Goal: Task Accomplishment & Management: Manage account settings

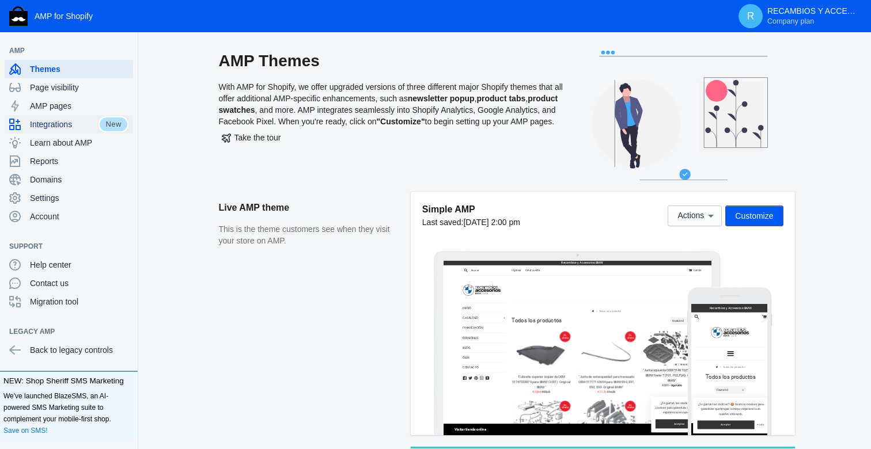
click at [66, 127] on span "Integrations" at bounding box center [64, 125] width 69 height 12
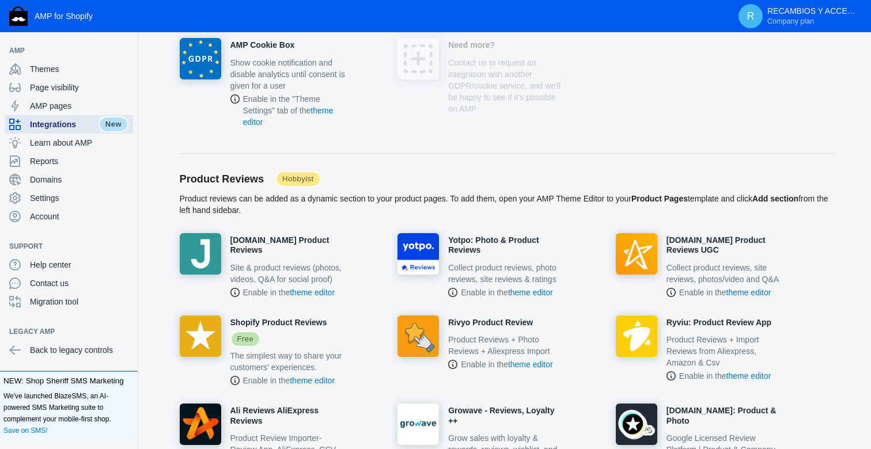
scroll to position [557, 0]
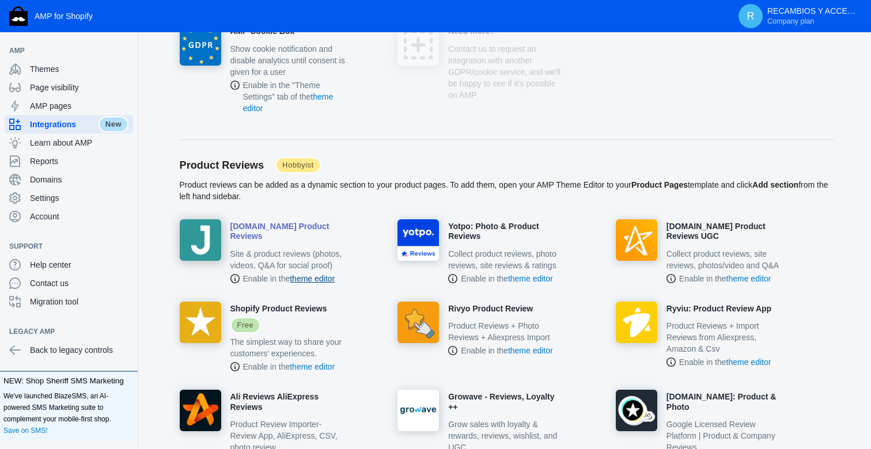
click at [326, 283] on link "theme editor" at bounding box center [312, 278] width 45 height 9
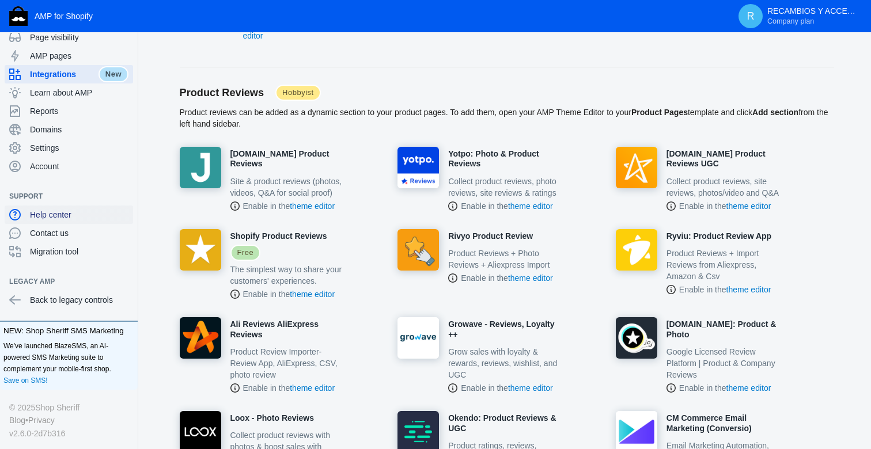
scroll to position [0, 0]
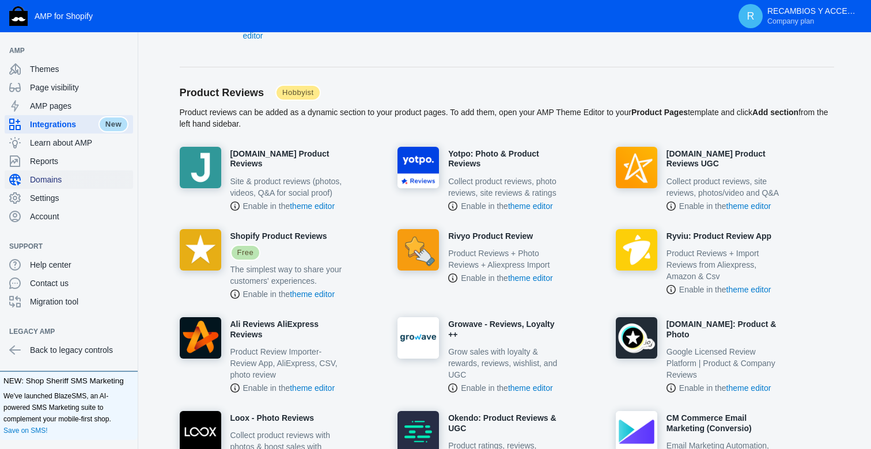
click at [73, 177] on span "Domains" at bounding box center [79, 180] width 99 height 12
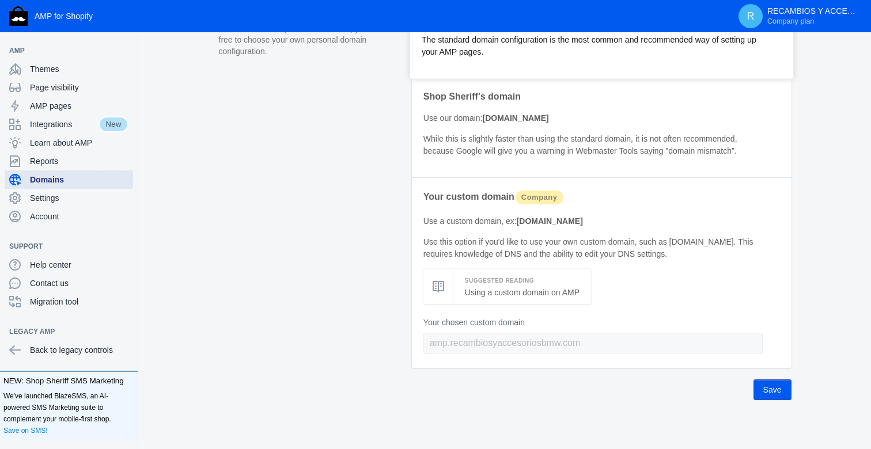
scroll to position [102, 0]
click at [92, 200] on span "Settings" at bounding box center [79, 198] width 99 height 12
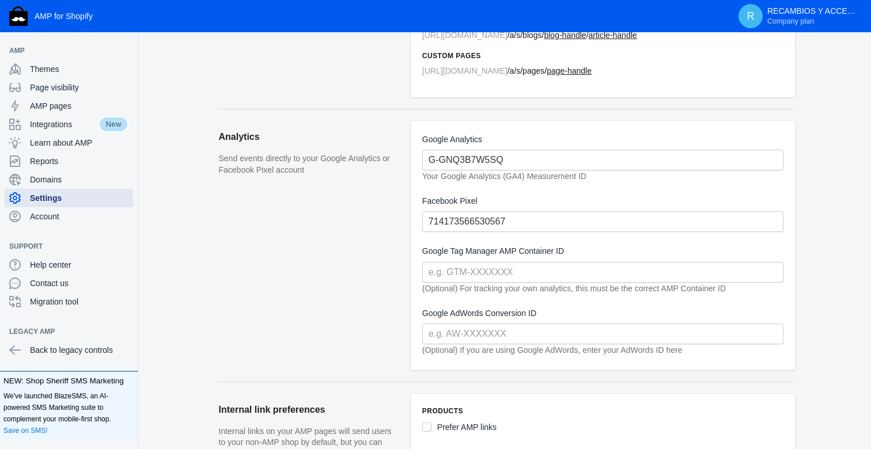
scroll to position [245, 0]
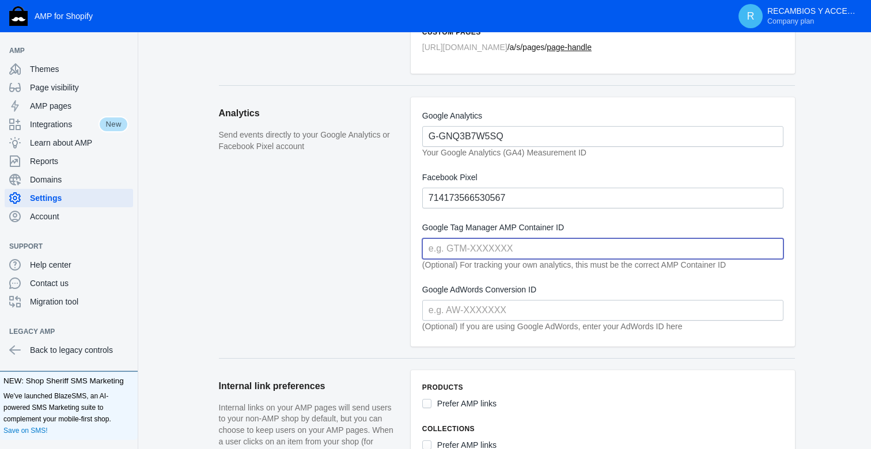
click at [526, 252] on input "text" at bounding box center [602, 249] width 361 height 21
paste input "GT-TNFMH32"
type input "GT-TNFMH32"
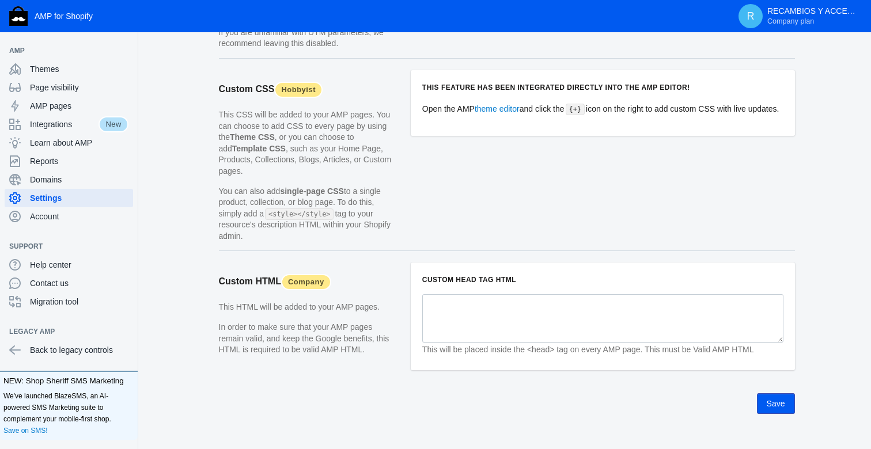
scroll to position [1154, 0]
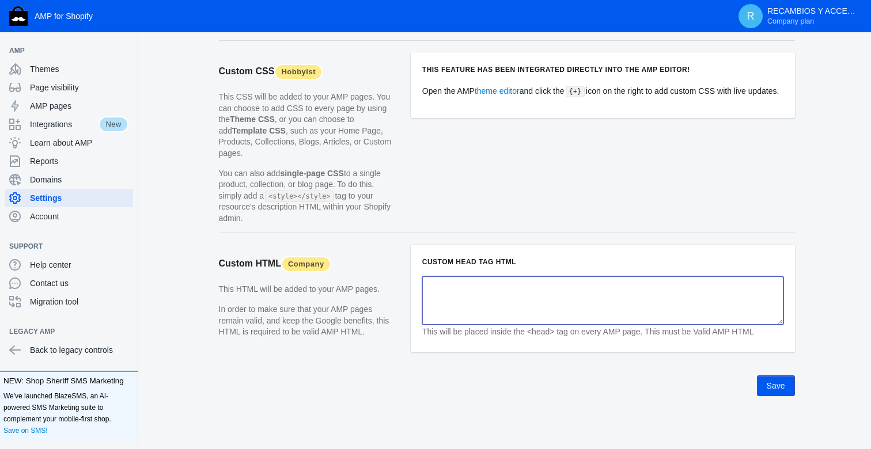
click at [526, 292] on textarea at bounding box center [602, 301] width 361 height 48
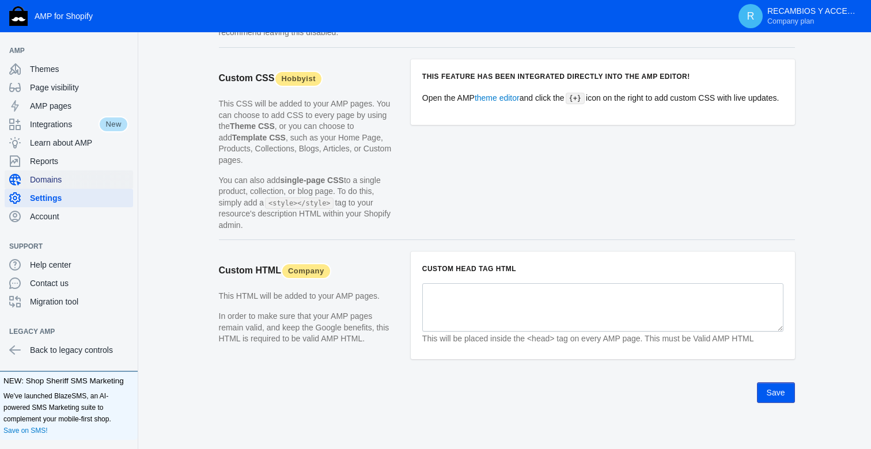
click at [52, 186] on div "Domains" at bounding box center [68, 180] width 119 height 18
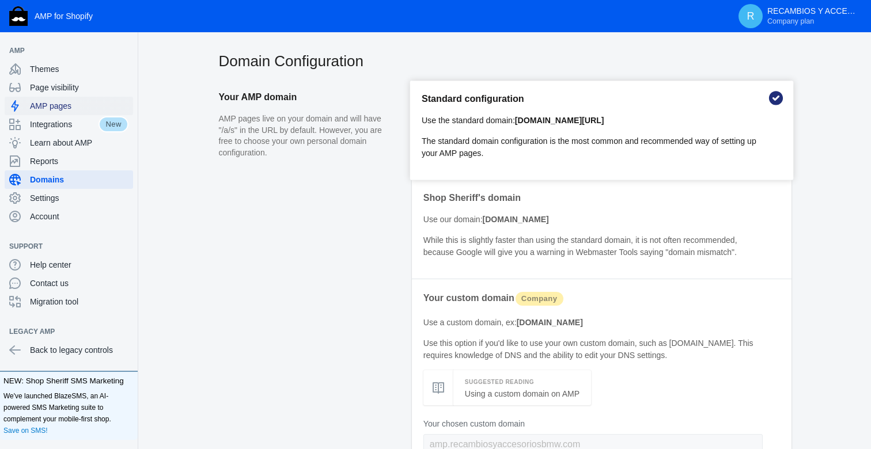
click at [78, 106] on span "AMP pages" at bounding box center [79, 106] width 99 height 12
click at [78, 91] on span "Page visibility" at bounding box center [79, 88] width 99 height 12
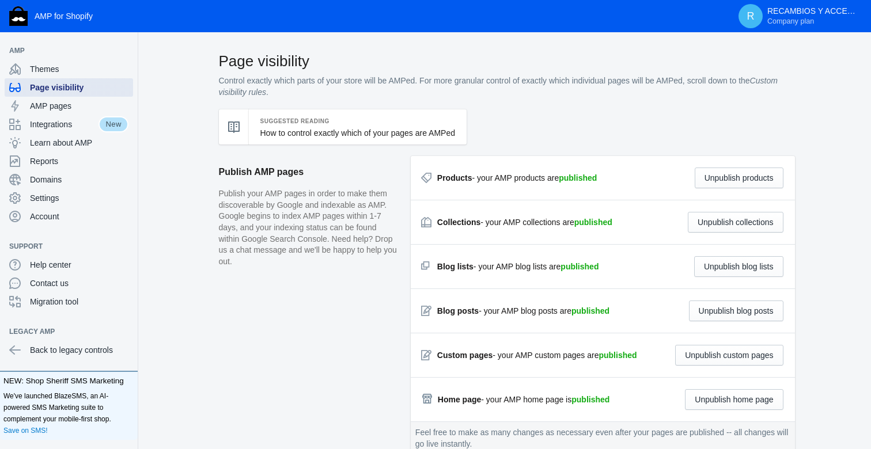
click at [78, 91] on span "Page visibility" at bounding box center [79, 88] width 99 height 12
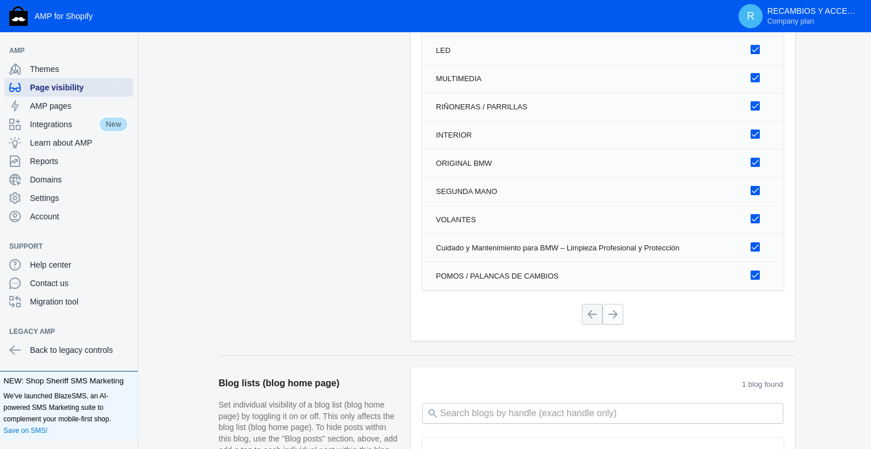
scroll to position [871, 0]
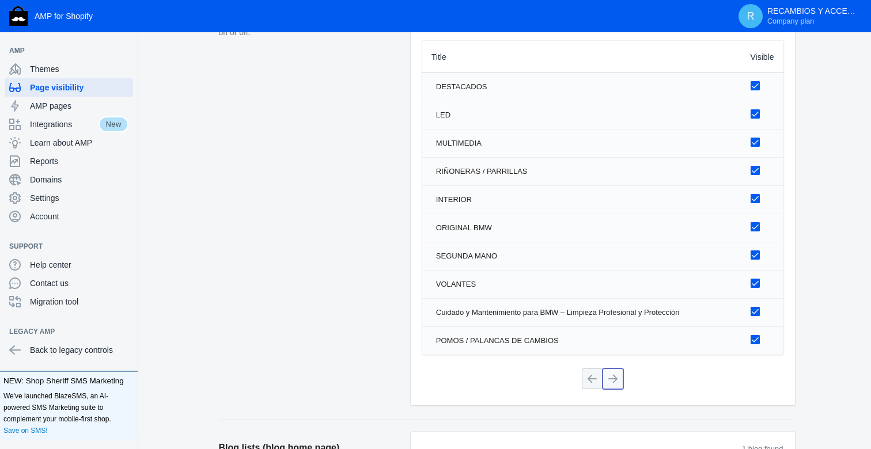
click at [618, 379] on button at bounding box center [613, 379] width 21 height 21
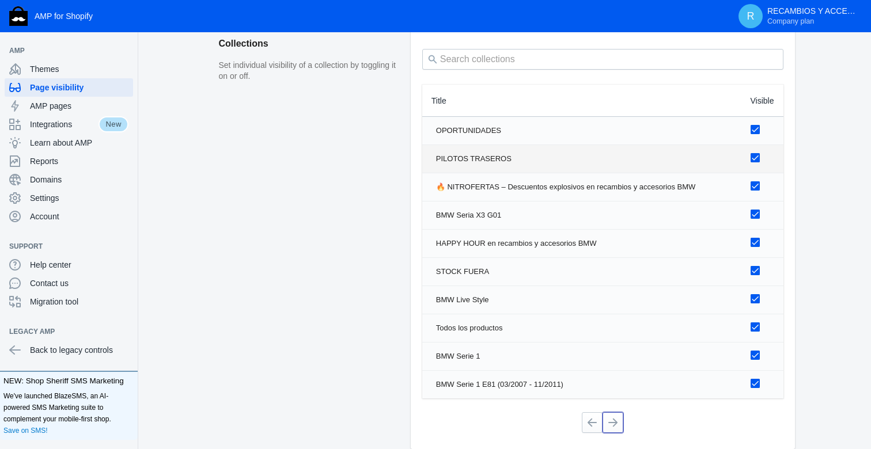
scroll to position [875, 0]
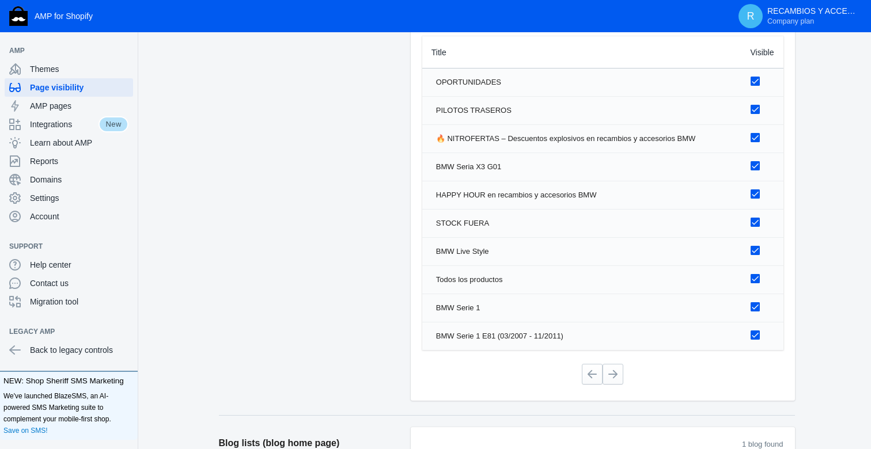
click at [614, 363] on div at bounding box center [602, 375] width 361 height 30
click at [616, 373] on button at bounding box center [613, 374] width 21 height 21
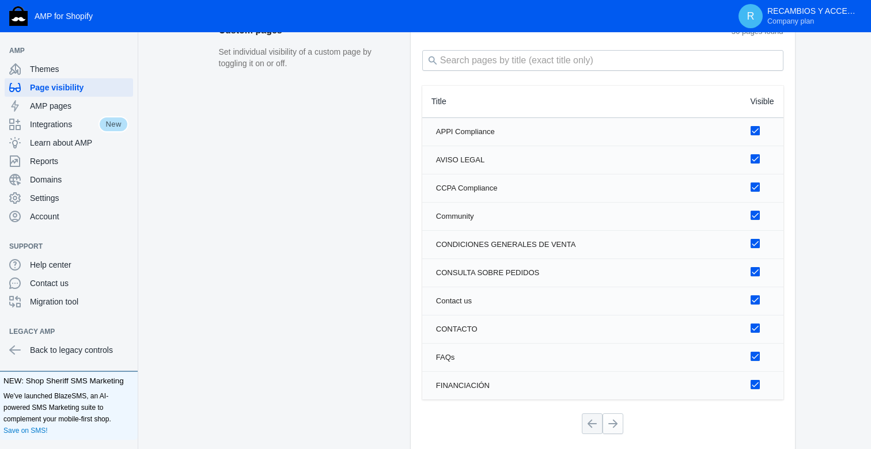
scroll to position [1550, 0]
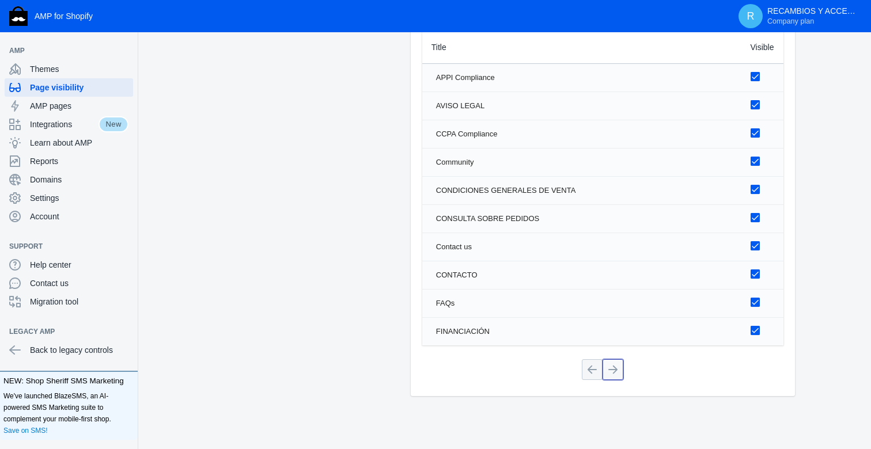
click at [617, 364] on button at bounding box center [613, 370] width 21 height 21
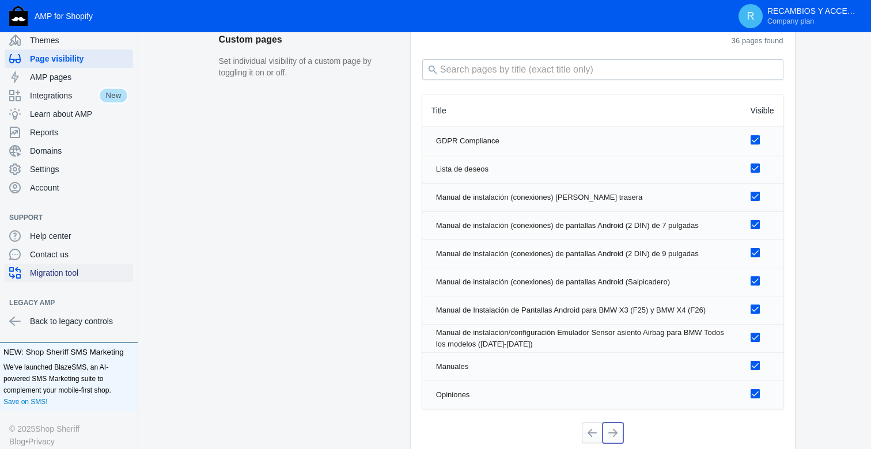
scroll to position [50, 0]
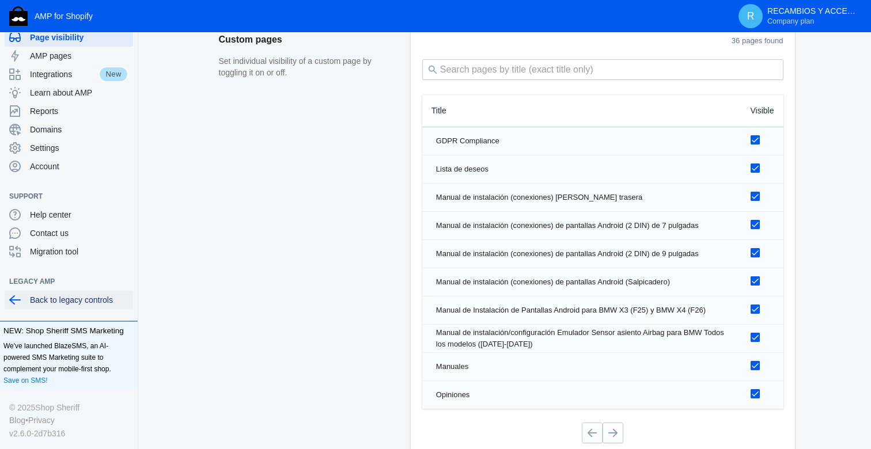
click at [93, 301] on span "Back to legacy controls" at bounding box center [79, 300] width 99 height 12
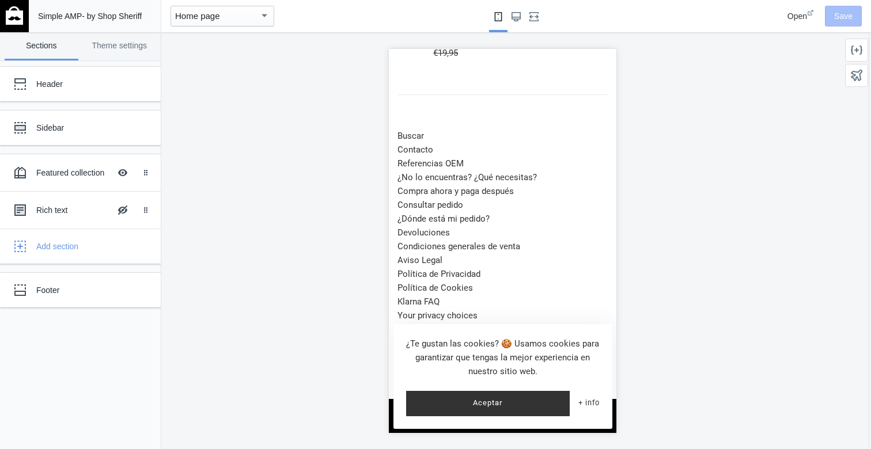
scroll to position [915, 0]
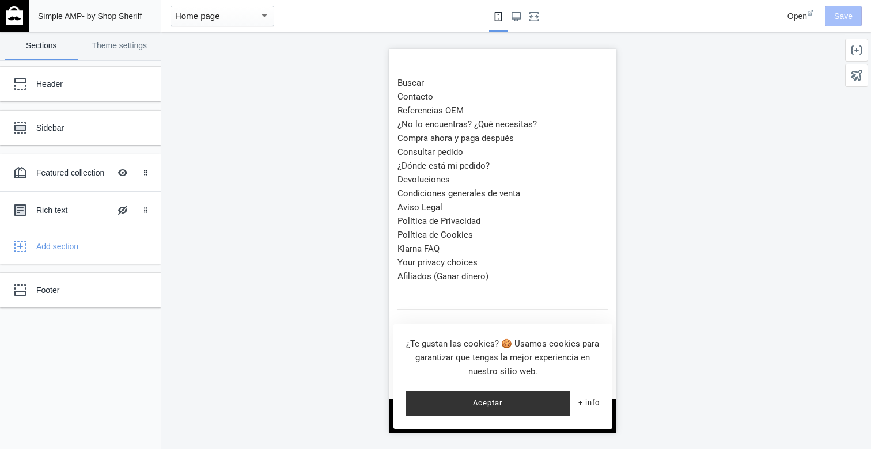
click at [517, 399] on button "Aceptar" at bounding box center [488, 403] width 164 height 25
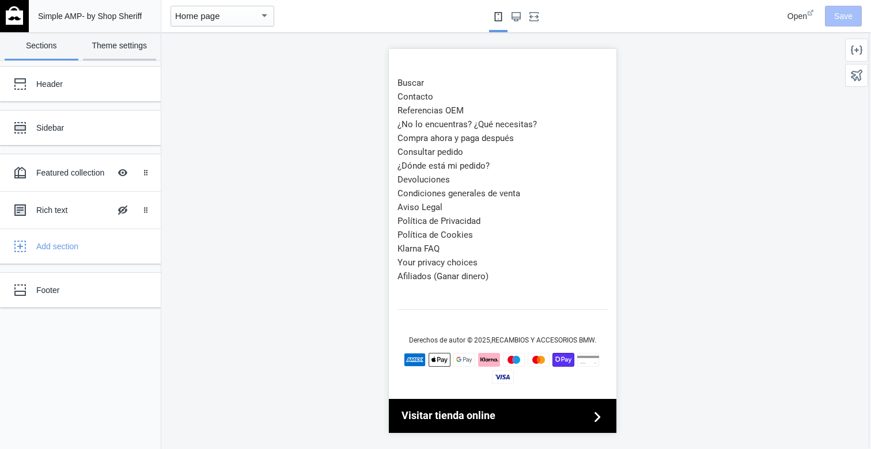
click at [131, 44] on link "Theme settings" at bounding box center [120, 46] width 74 height 28
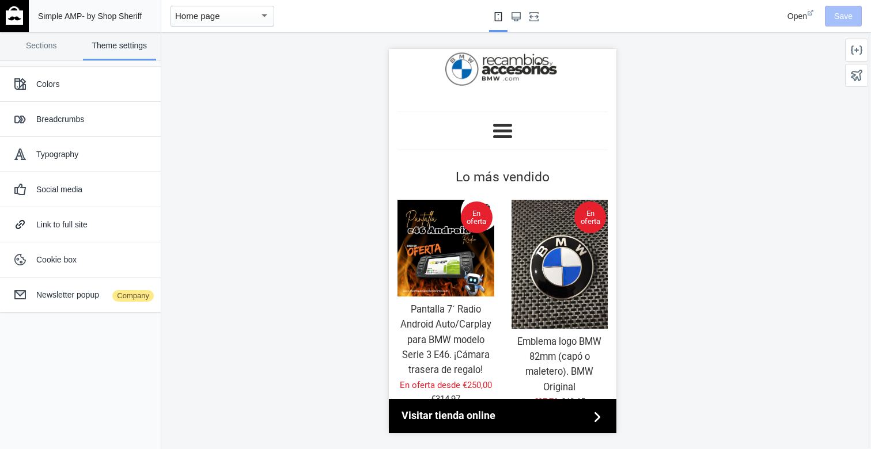
scroll to position [68, 0]
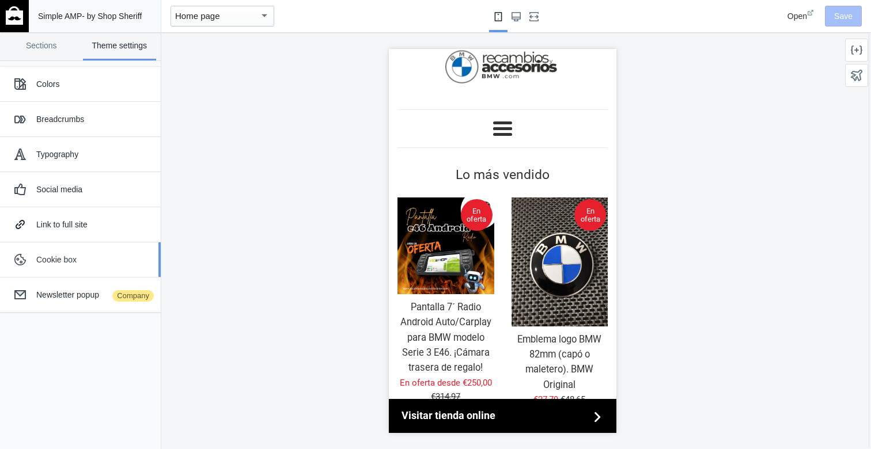
click at [81, 258] on div "Cookie box" at bounding box center [94, 260] width 116 height 12
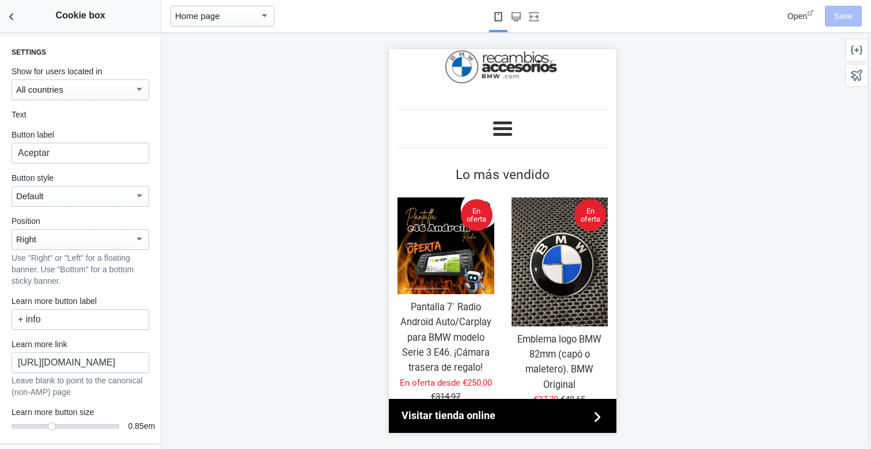
scroll to position [0, 0]
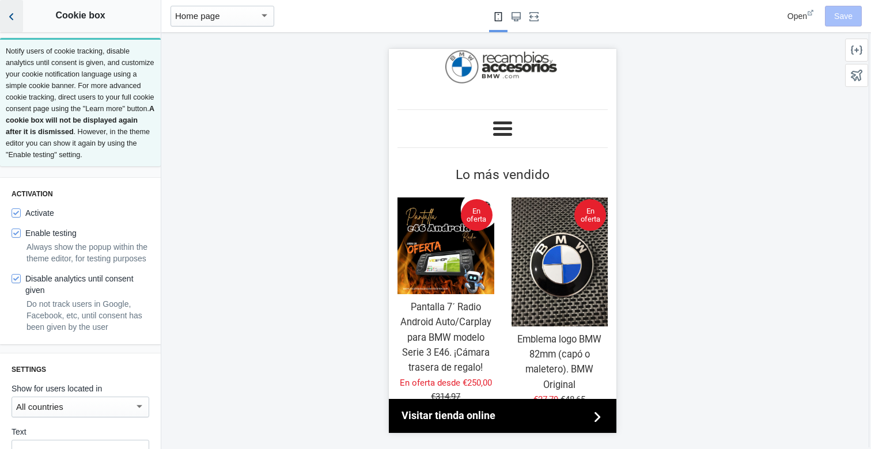
click at [13, 16] on icon "Back to sections" at bounding box center [12, 17] width 12 height 12
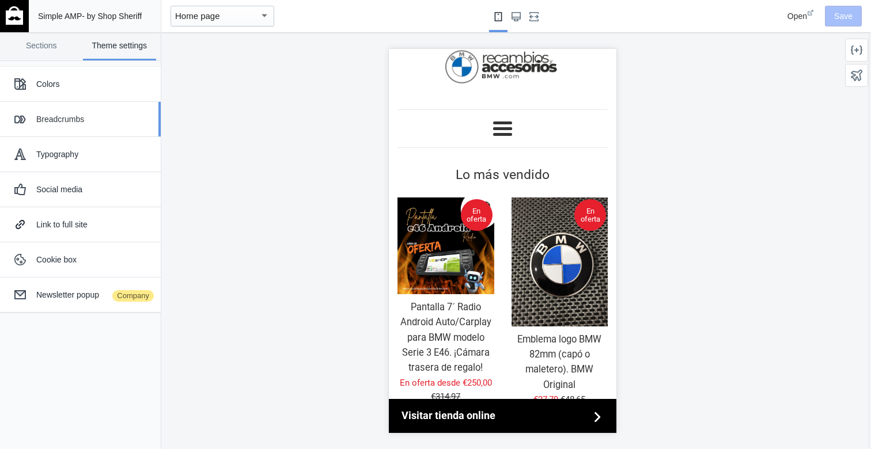
click at [97, 122] on div "Breadcrumbs" at bounding box center [94, 119] width 116 height 12
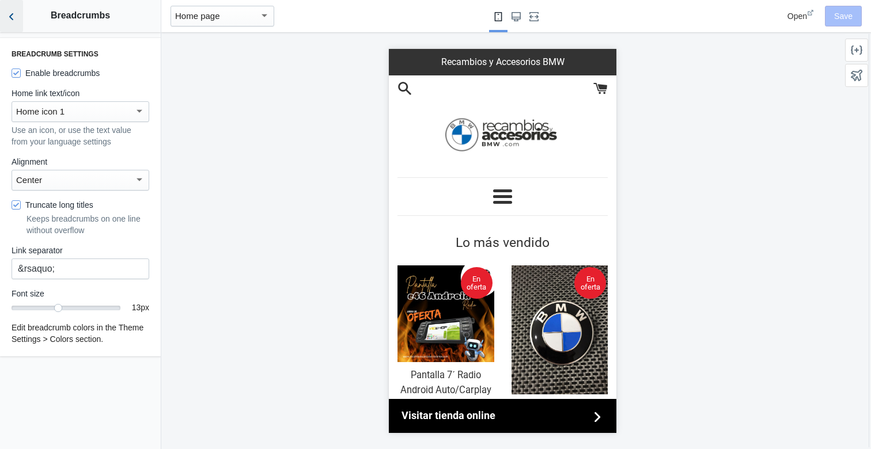
click at [13, 20] on icon "Back to sections" at bounding box center [12, 17] width 12 height 12
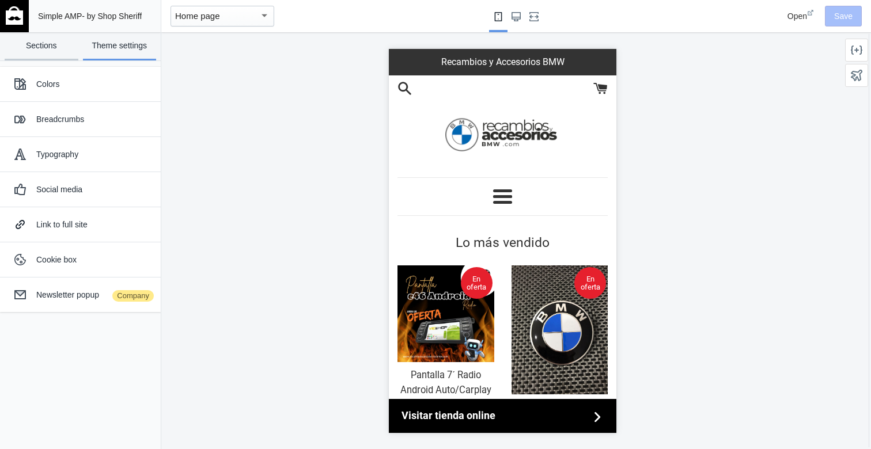
click at [44, 46] on link "Sections" at bounding box center [42, 46] width 74 height 28
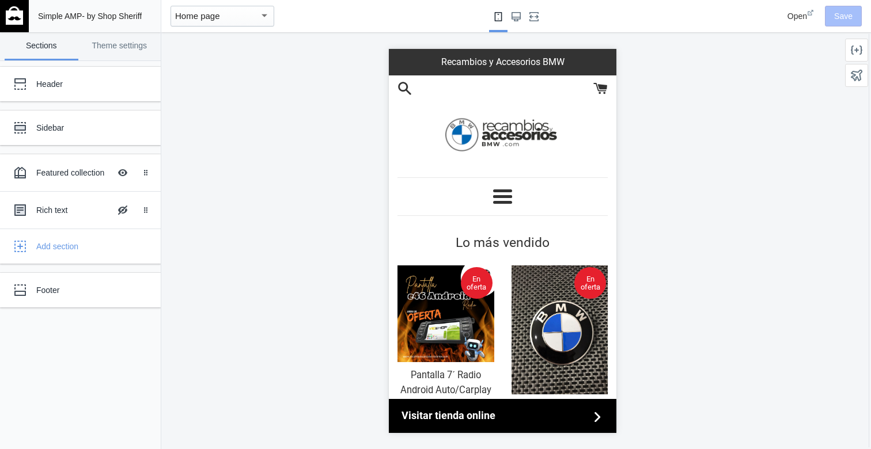
click at [226, 12] on div "Home page" at bounding box center [217, 16] width 84 height 14
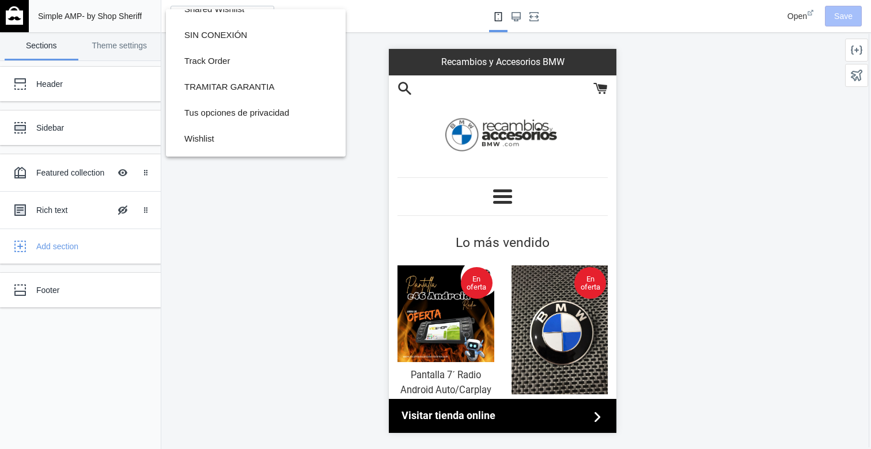
scroll to position [809, 0]
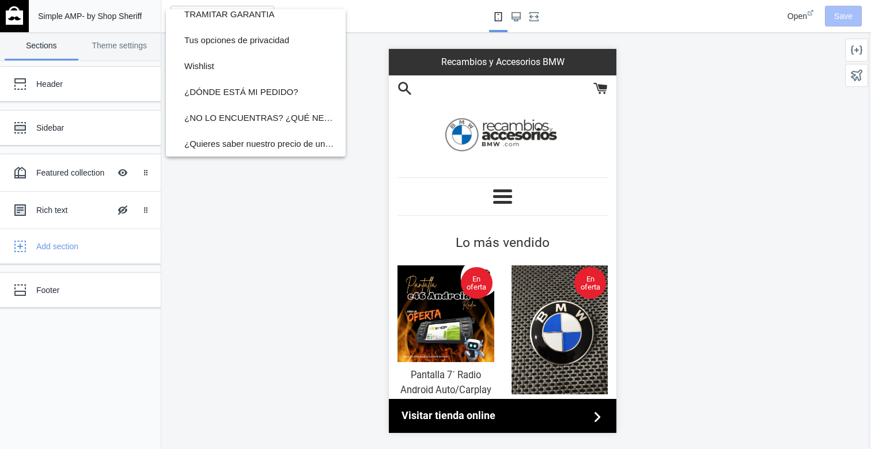
drag, startPoint x: 535, startPoint y: 321, endPoint x: 177, endPoint y: 263, distance: 363.0
click at [535, 321] on div at bounding box center [435, 224] width 871 height 449
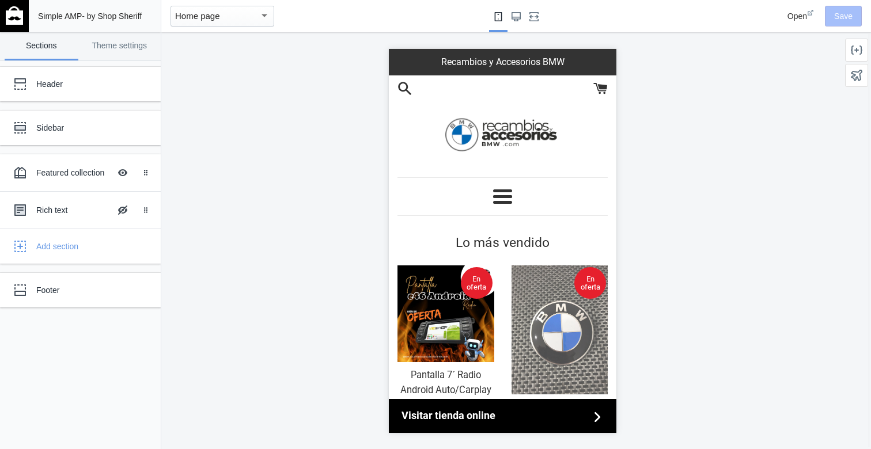
click at [565, 312] on img at bounding box center [559, 329] width 97 height 128
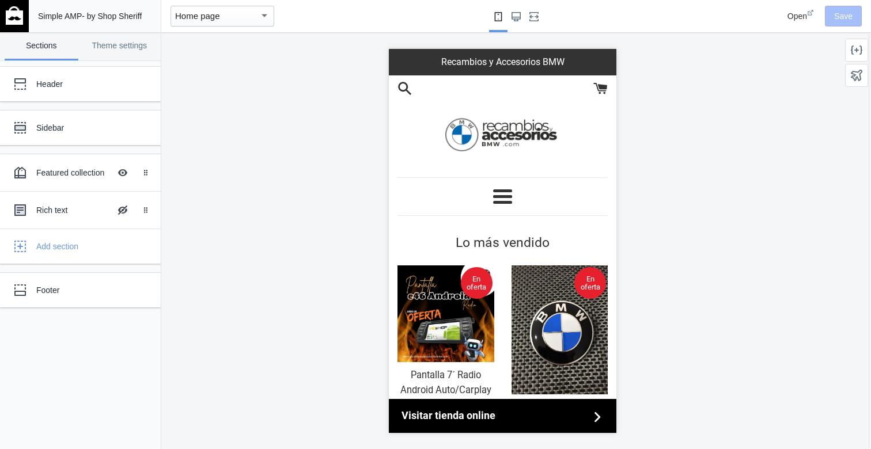
click at [219, 17] on mat-select-trigger "Home page" at bounding box center [197, 16] width 45 height 10
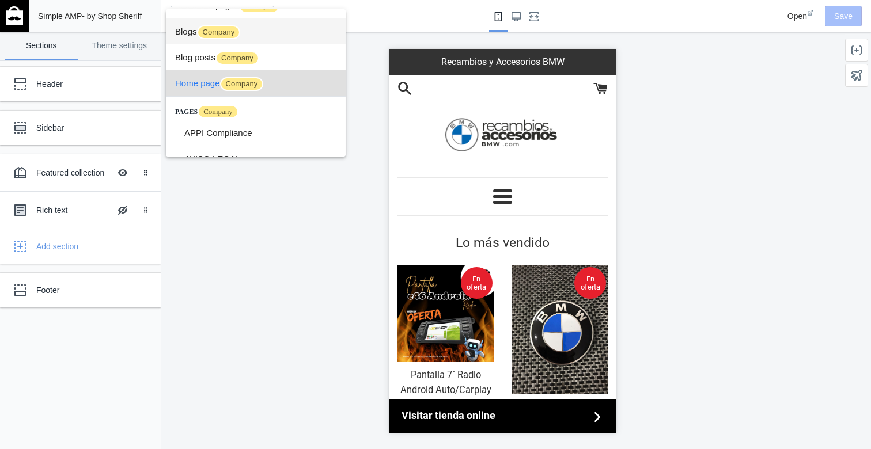
scroll to position [0, 0]
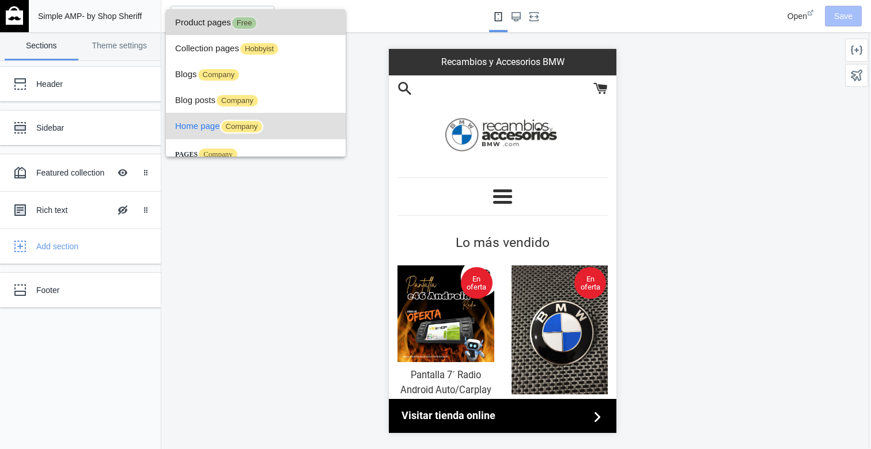
click at [237, 25] on span "Free" at bounding box center [244, 23] width 27 height 14
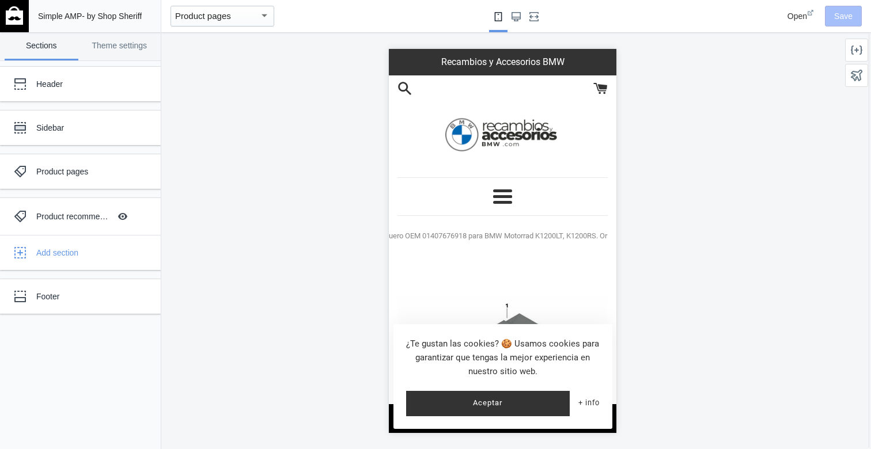
click at [506, 238] on span "Cartera de cuero OEM 01407676918 para BMW Motorrad K1200LT, K1200RS. Original B…" at bounding box center [512, 236] width 327 height 14
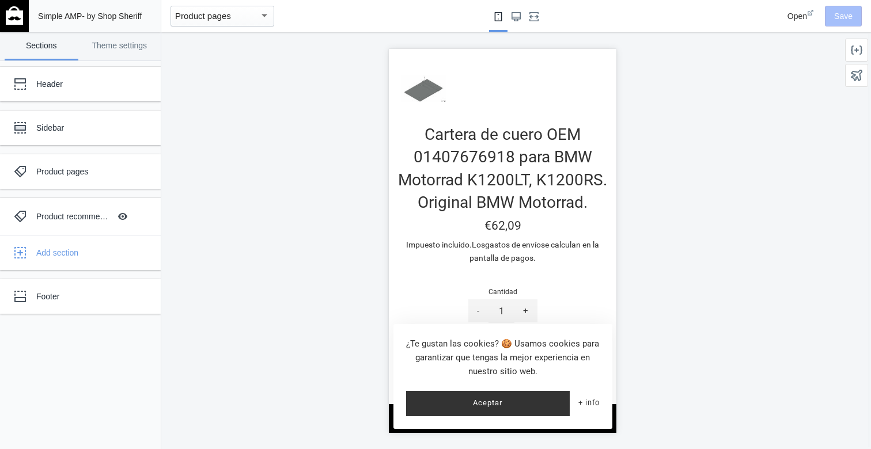
scroll to position [402, 0]
click at [73, 173] on div "Product pages" at bounding box center [85, 172] width 99 height 12
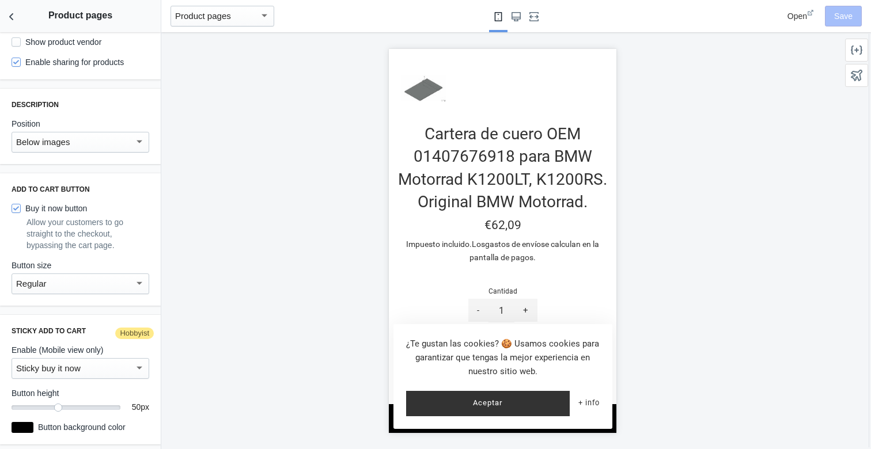
scroll to position [111, 0]
click at [513, 406] on button "Aceptar" at bounding box center [488, 403] width 164 height 25
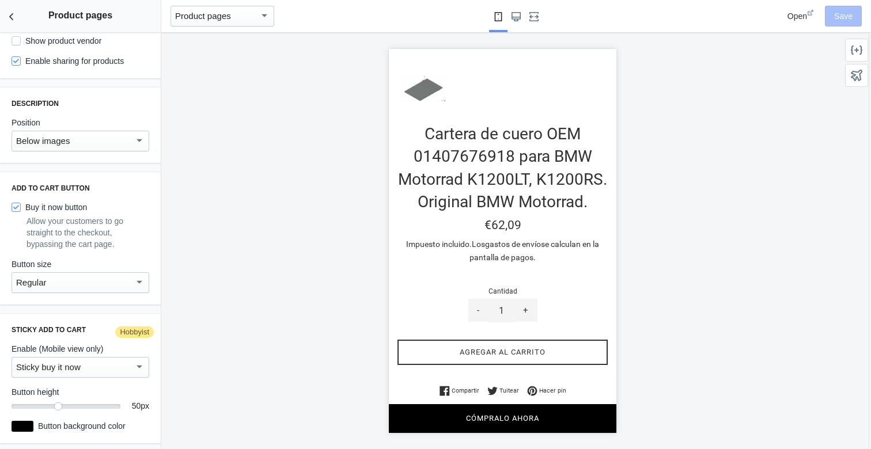
scroll to position [0, 0]
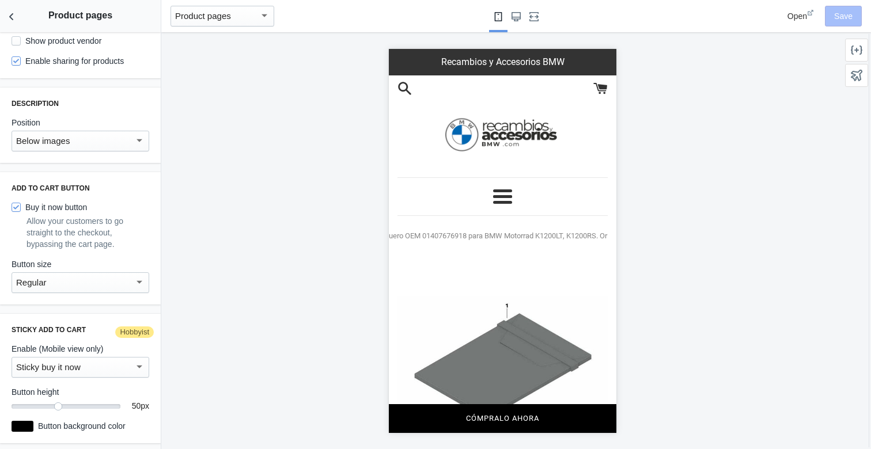
click at [508, 199] on button "Más" at bounding box center [502, 196] width 19 height 14
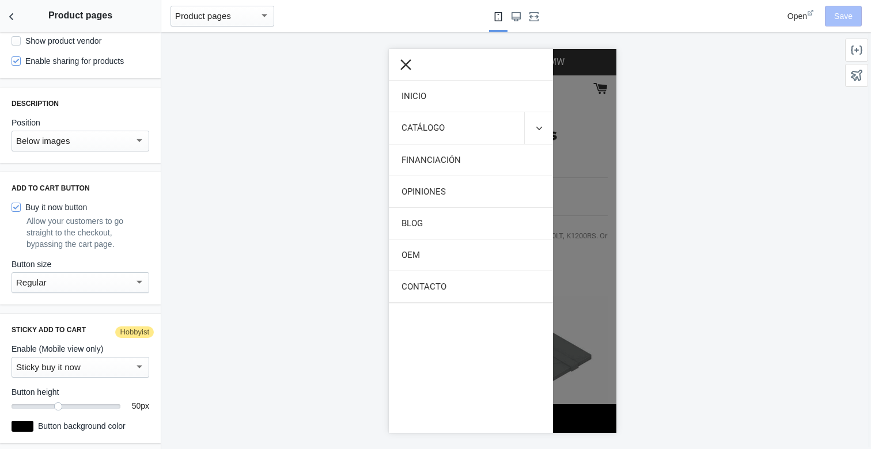
click at [581, 154] on div at bounding box center [502, 240] width 228 height 384
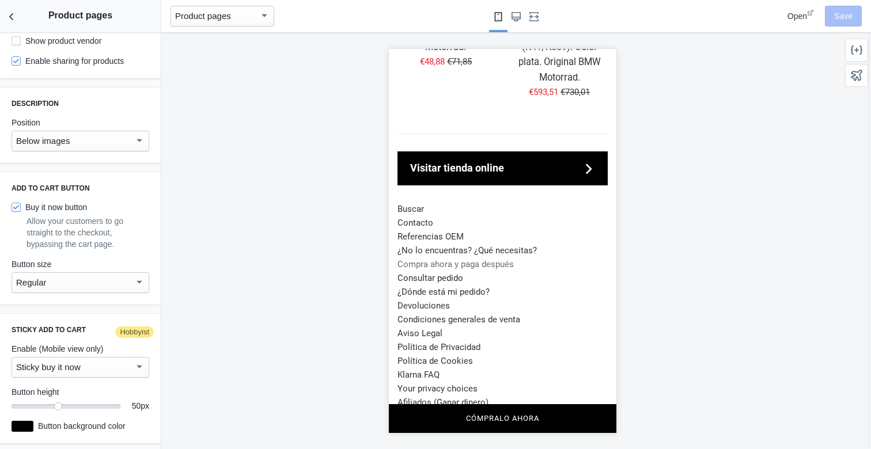
scroll to position [1992, 0]
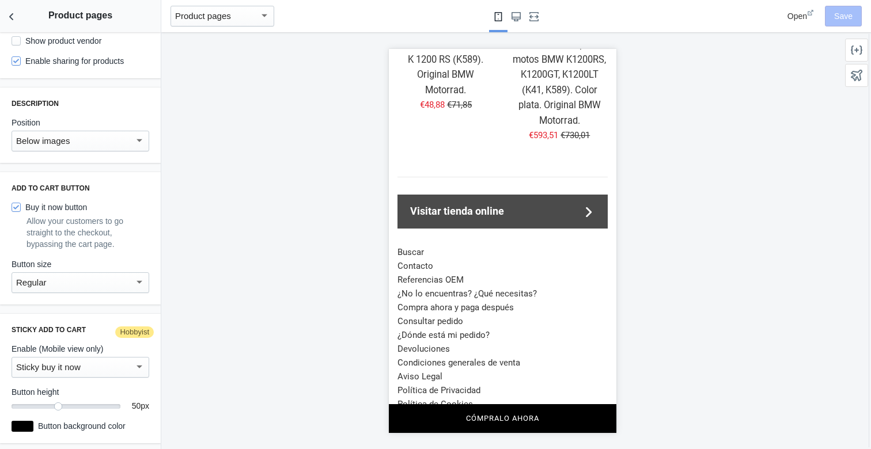
click at [524, 203] on span "Visitar tienda online" at bounding box center [495, 211] width 170 height 17
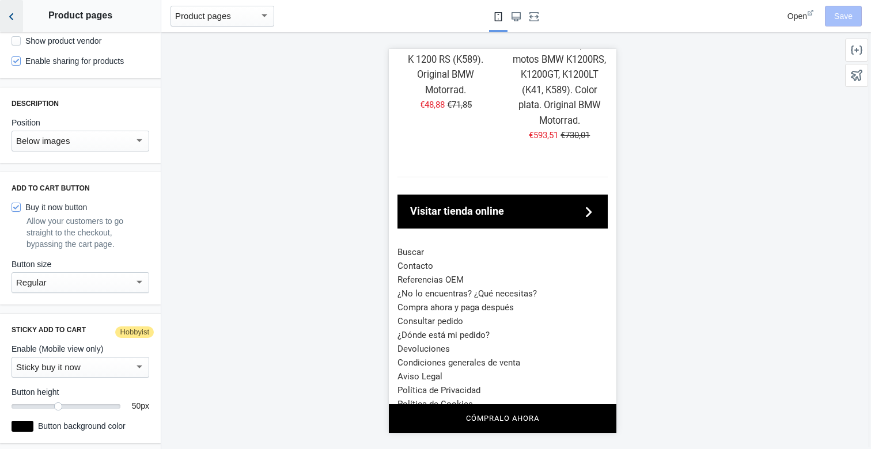
click at [14, 17] on icon "Back to sections" at bounding box center [12, 17] width 12 height 12
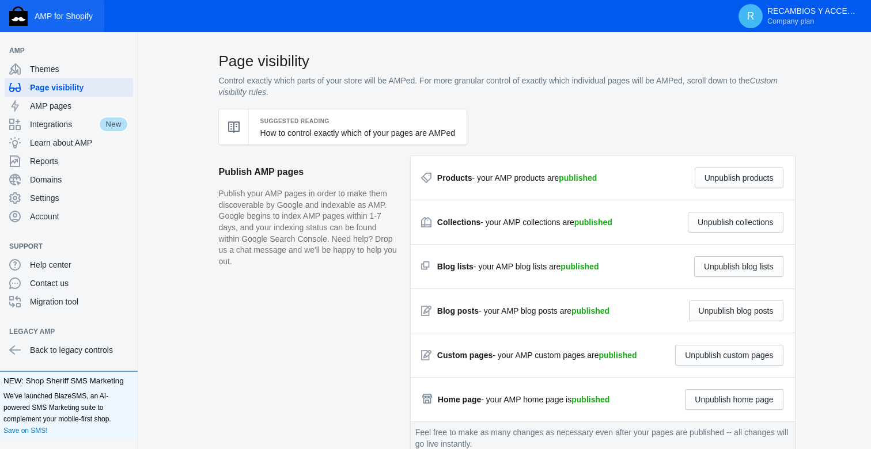
click at [77, 15] on span "AMP for Shopify" at bounding box center [64, 16] width 58 height 9
click at [79, 107] on span "AMP pages" at bounding box center [79, 106] width 99 height 12
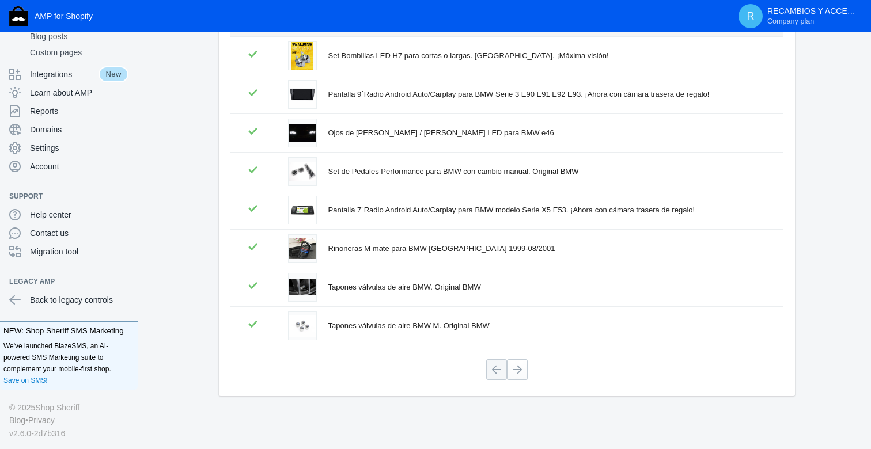
scroll to position [212, 0]
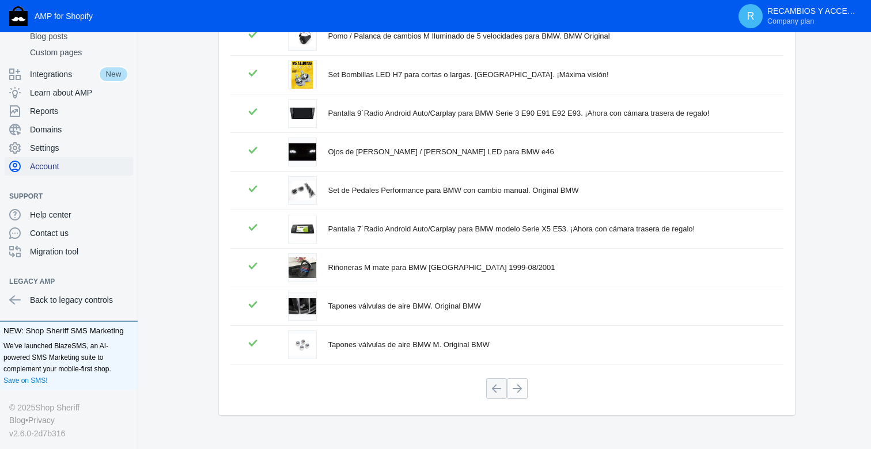
click at [59, 166] on span "Account" at bounding box center [79, 167] width 99 height 12
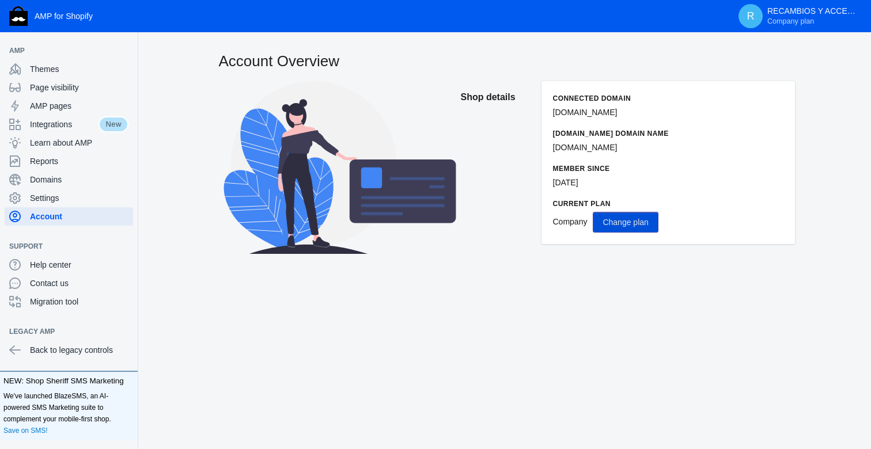
click at [630, 229] on button "Change plan" at bounding box center [625, 222] width 65 height 21
